Goal: Information Seeking & Learning: Find specific fact

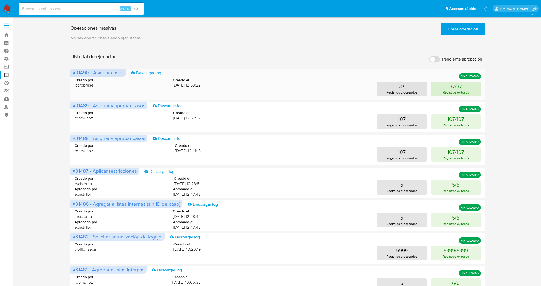
click at [472, 92] on button "37/37 Registros exitosos" at bounding box center [456, 89] width 50 height 15
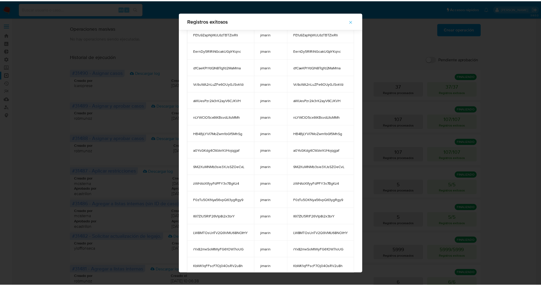
scroll to position [256, 0]
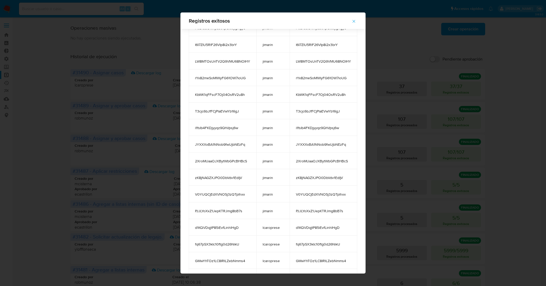
click at [356, 22] on icon "button" at bounding box center [353, 21] width 5 height 5
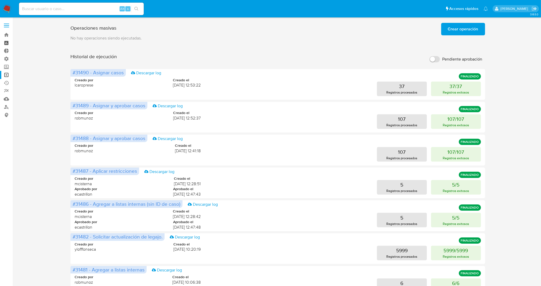
click at [9, 39] on link "Tablero" at bounding box center [31, 43] width 62 height 8
click at [6, 36] on link "Bandeja" at bounding box center [31, 35] width 62 height 8
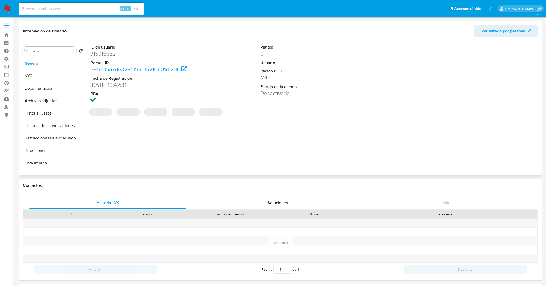
select select "10"
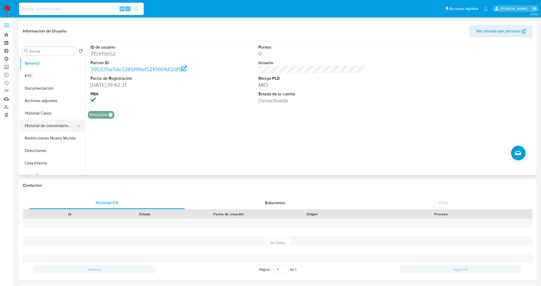
click at [50, 128] on button "Historial de conversaciones" at bounding box center [50, 126] width 61 height 12
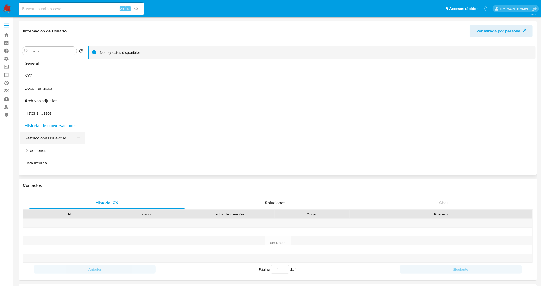
click at [50, 135] on button "Restricciones Nuevo Mundo" at bounding box center [50, 138] width 61 height 12
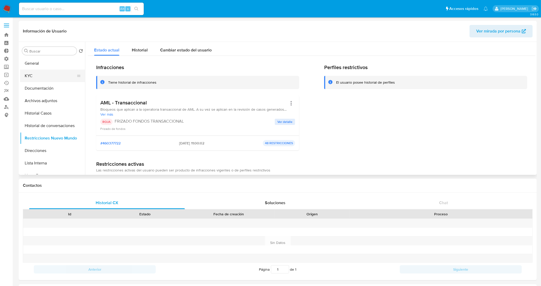
click at [50, 77] on button "KYC" at bounding box center [50, 76] width 61 height 12
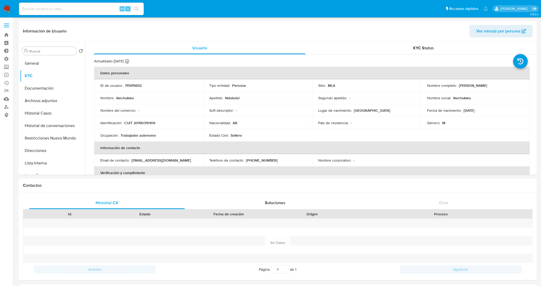
drag, startPoint x: 491, startPoint y: 86, endPoint x: 457, endPoint y: 87, distance: 34.9
click at [457, 87] on div "Nombre completo : Ikechukwu Ndubuisi" at bounding box center [475, 85] width 96 height 5
copy div "Ikechukwu Ndubuisi"
click at [140, 121] on p "CUIT 20190310109" at bounding box center [139, 123] width 31 height 5
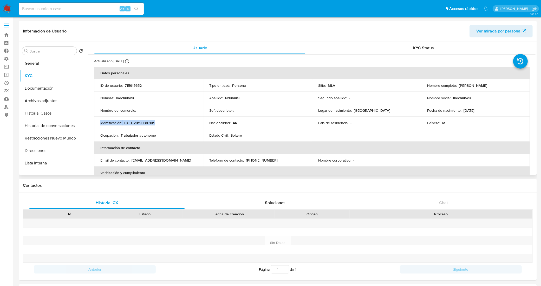
click at [140, 121] on p "CUIT 20190310109" at bounding box center [139, 123] width 31 height 5
click at [155, 124] on p "CUIT 20190310109" at bounding box center [139, 123] width 31 height 5
drag, startPoint x: 159, startPoint y: 125, endPoint x: 125, endPoint y: 123, distance: 33.9
click at [125, 123] on div "Identificación : CUIT 20190310109" at bounding box center [148, 123] width 96 height 5
copy p "CUIT 20190310109"
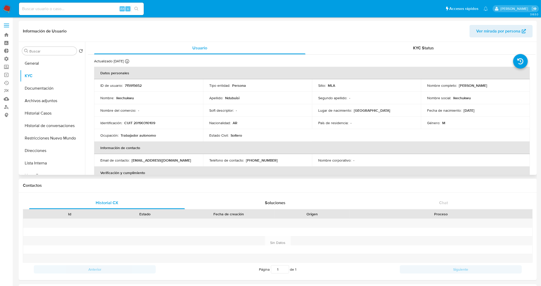
click at [127, 85] on p "715915652" at bounding box center [133, 85] width 17 height 5
copy p "715915652"
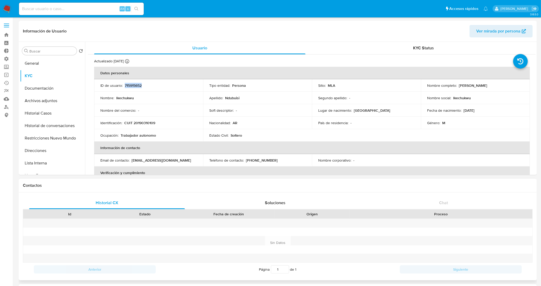
click at [378, 196] on div "Historial CX Soluciones Chat Id Estado Fecha de creación Origen Proceso Anterio…" at bounding box center [278, 237] width 518 height 88
